Goal: Check status: Check status

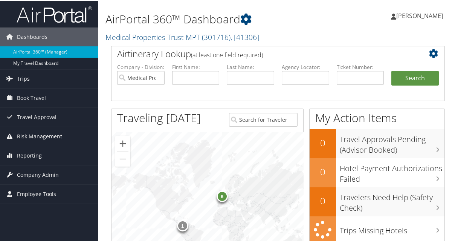
click at [22, 77] on span "Trips" at bounding box center [23, 77] width 13 height 19
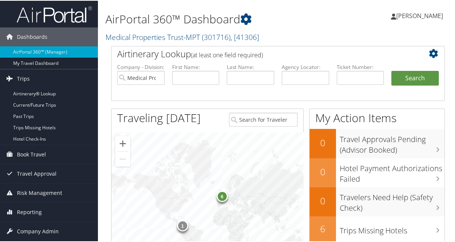
click at [38, 104] on link "Current/Future Trips" at bounding box center [49, 104] width 98 height 11
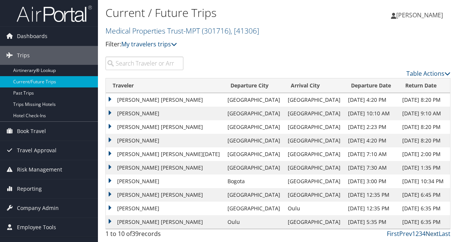
click at [431, 233] on link "Next" at bounding box center [431, 233] width 13 height 8
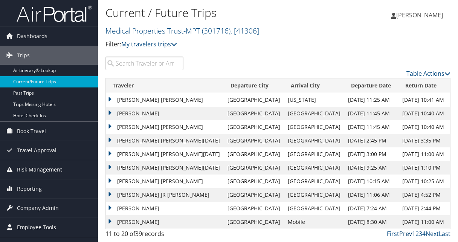
click at [408, 233] on link "Prev" at bounding box center [405, 233] width 13 height 8
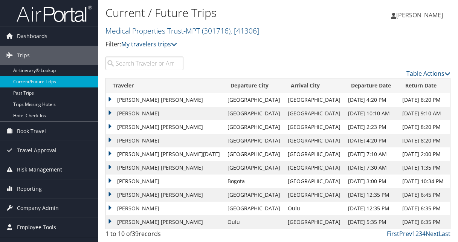
click at [108, 124] on td "[PERSON_NAME] [PERSON_NAME]" at bounding box center [165, 127] width 118 height 14
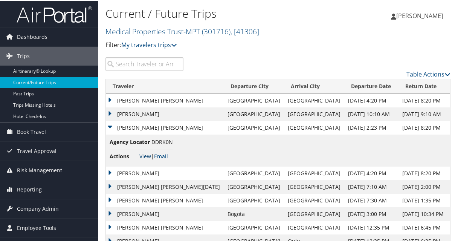
click at [146, 155] on link "View" at bounding box center [145, 155] width 12 height 7
click at [110, 125] on td "[PERSON_NAME] [PERSON_NAME]" at bounding box center [165, 127] width 118 height 14
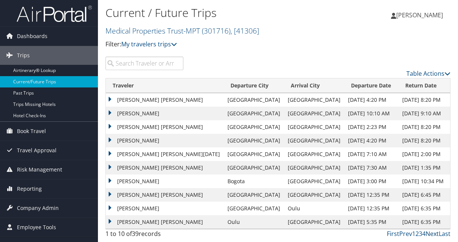
click at [435, 232] on link "Next" at bounding box center [431, 233] width 13 height 8
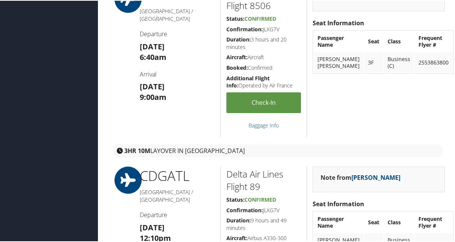
scroll to position [828, 0]
